Goal: Information Seeking & Learning: Learn about a topic

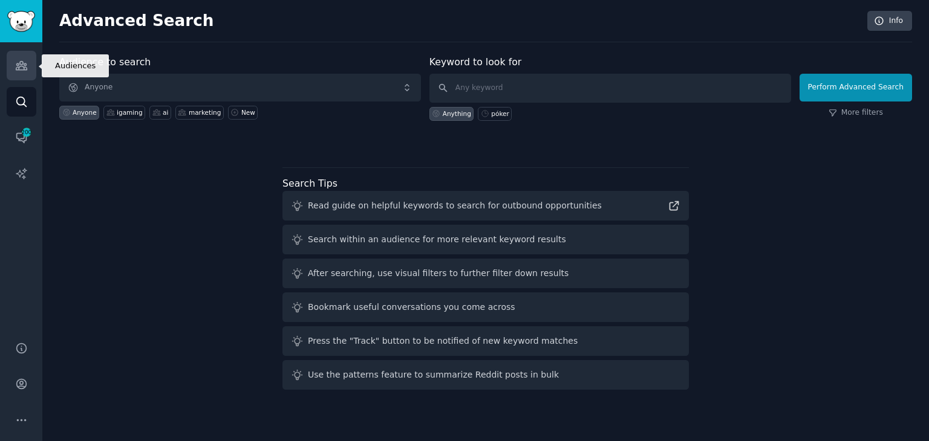
click at [24, 64] on icon "Sidebar" at bounding box center [21, 66] width 11 height 8
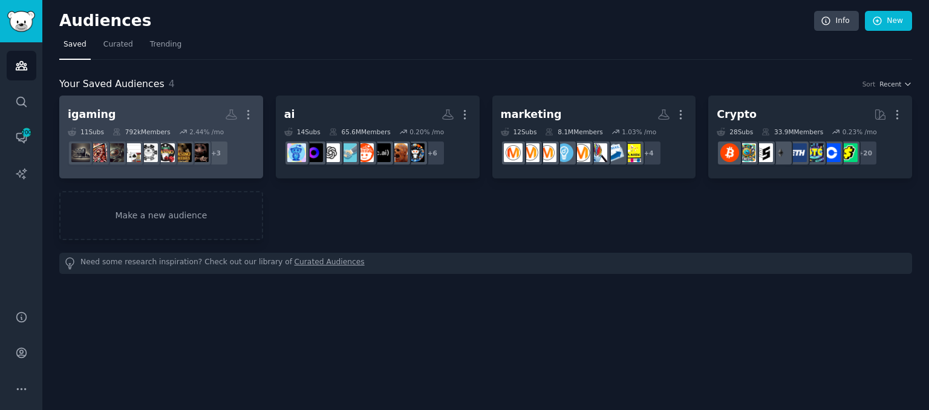
click at [154, 117] on h2 "igaming More" at bounding box center [161, 114] width 187 height 21
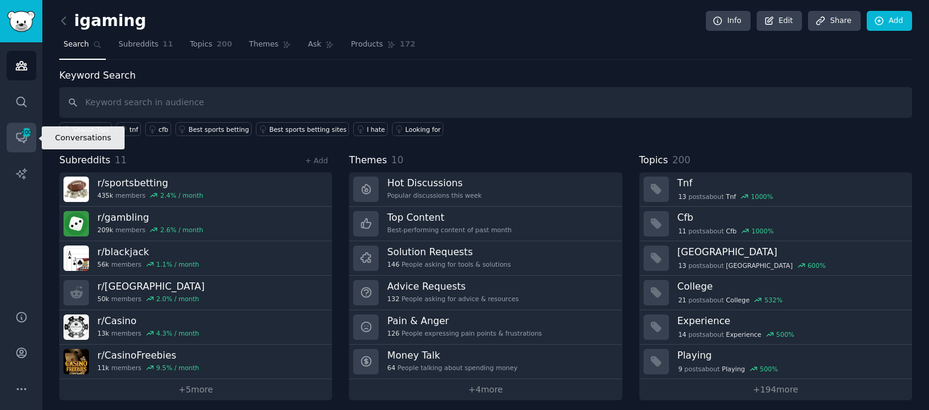
click at [15, 139] on icon "Sidebar" at bounding box center [21, 137] width 13 height 13
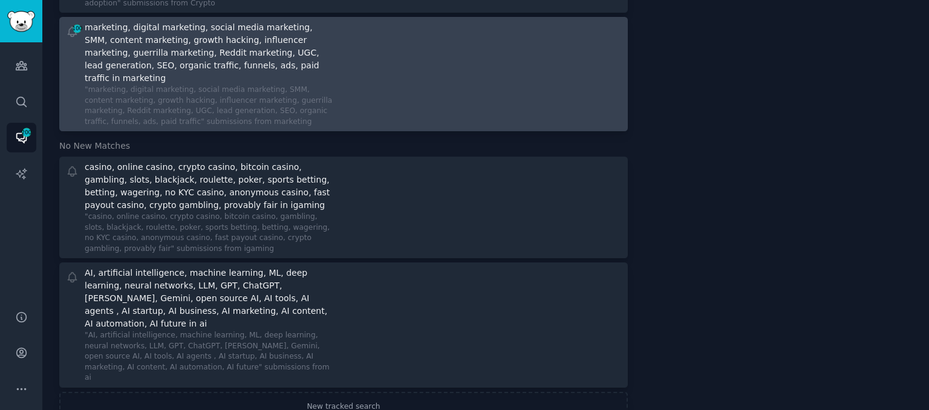
scroll to position [209, 0]
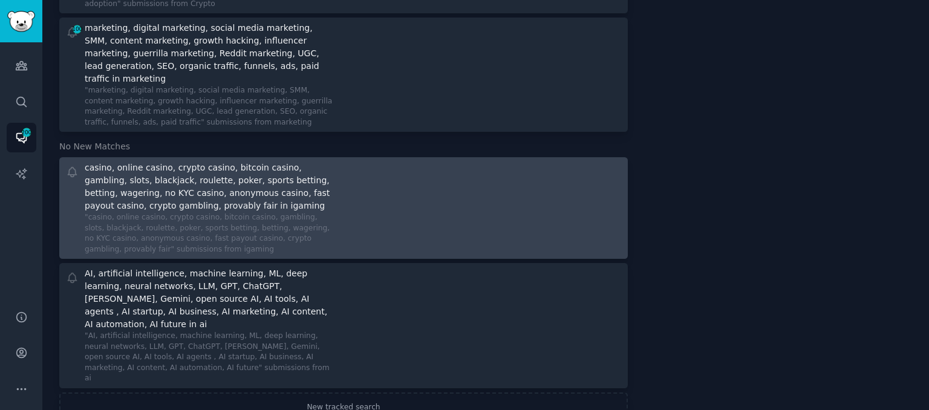
click at [344, 190] on div "casino, online casino, crypto casino, bitcoin casino, gambling, slots, blackjac…" at bounding box center [344, 207] width 560 height 93
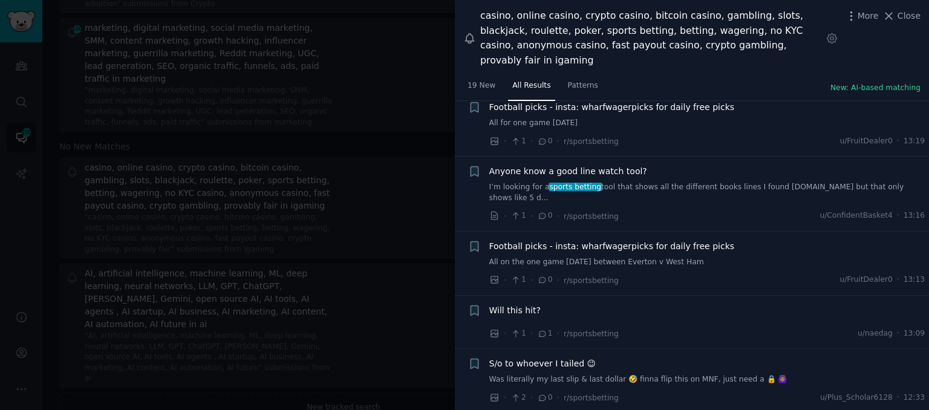
scroll to position [561, 0]
click at [692, 165] on div "Anyone know a good line watch tool? I’m looking for a sports betting tool that …" at bounding box center [707, 193] width 436 height 57
click at [625, 165] on span "Anyone know a good line watch tool?" at bounding box center [568, 171] width 158 height 13
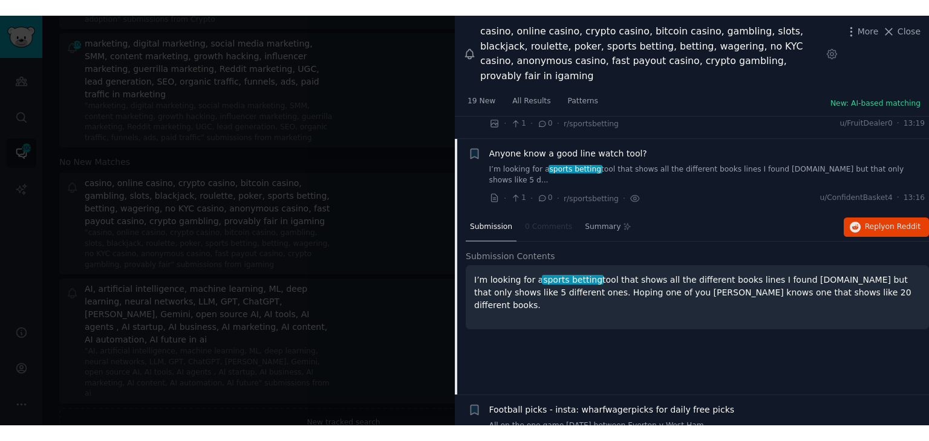
scroll to position [595, 0]
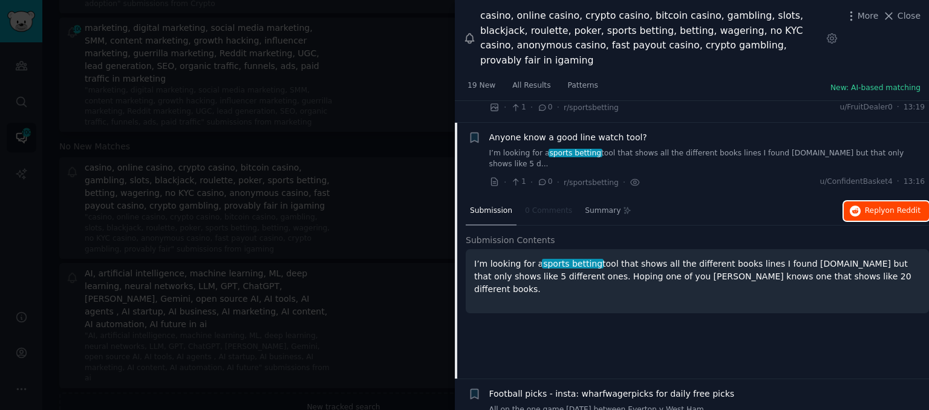
click at [862, 201] on button "Reply on Reddit" at bounding box center [886, 210] width 85 height 19
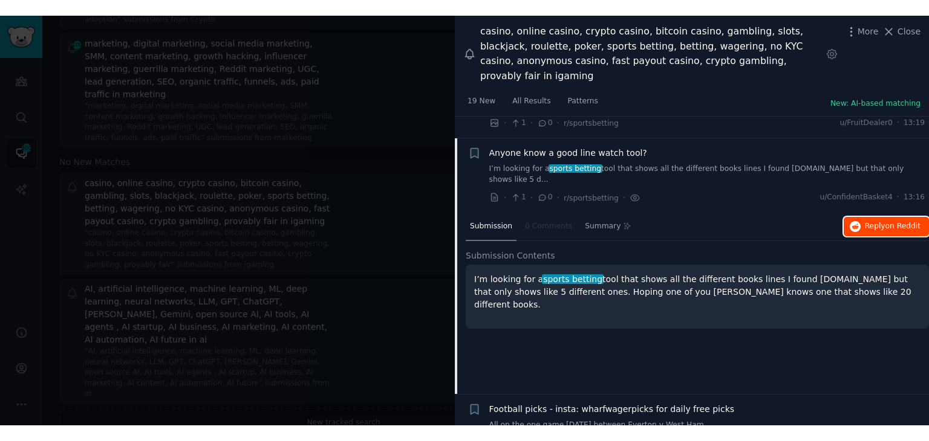
scroll to position [178, 0]
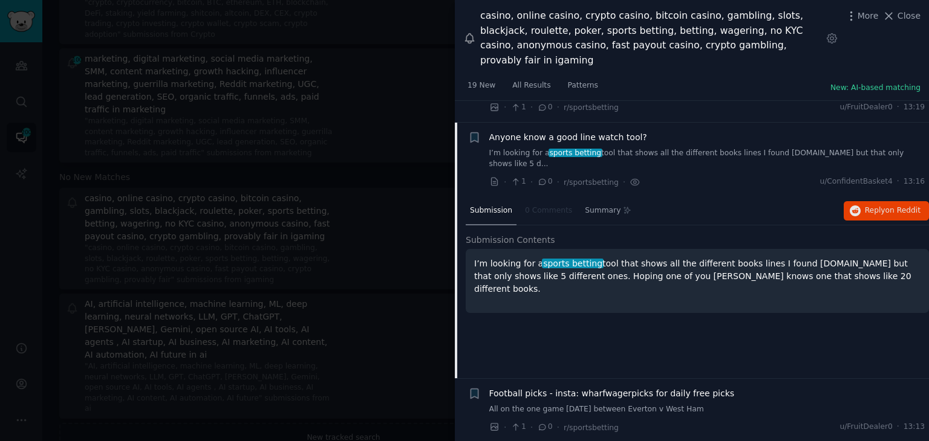
click at [412, 43] on div at bounding box center [464, 220] width 929 height 441
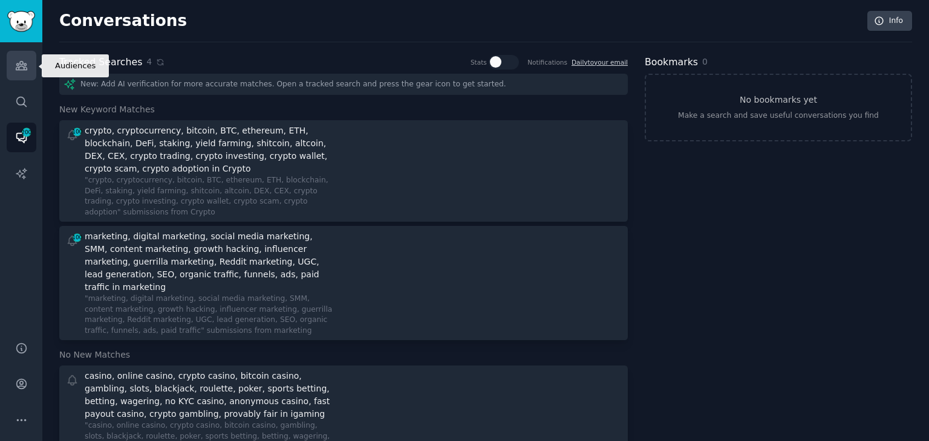
click at [10, 70] on link "Audiences" at bounding box center [22, 66] width 30 height 30
